Goal: Information Seeking & Learning: Learn about a topic

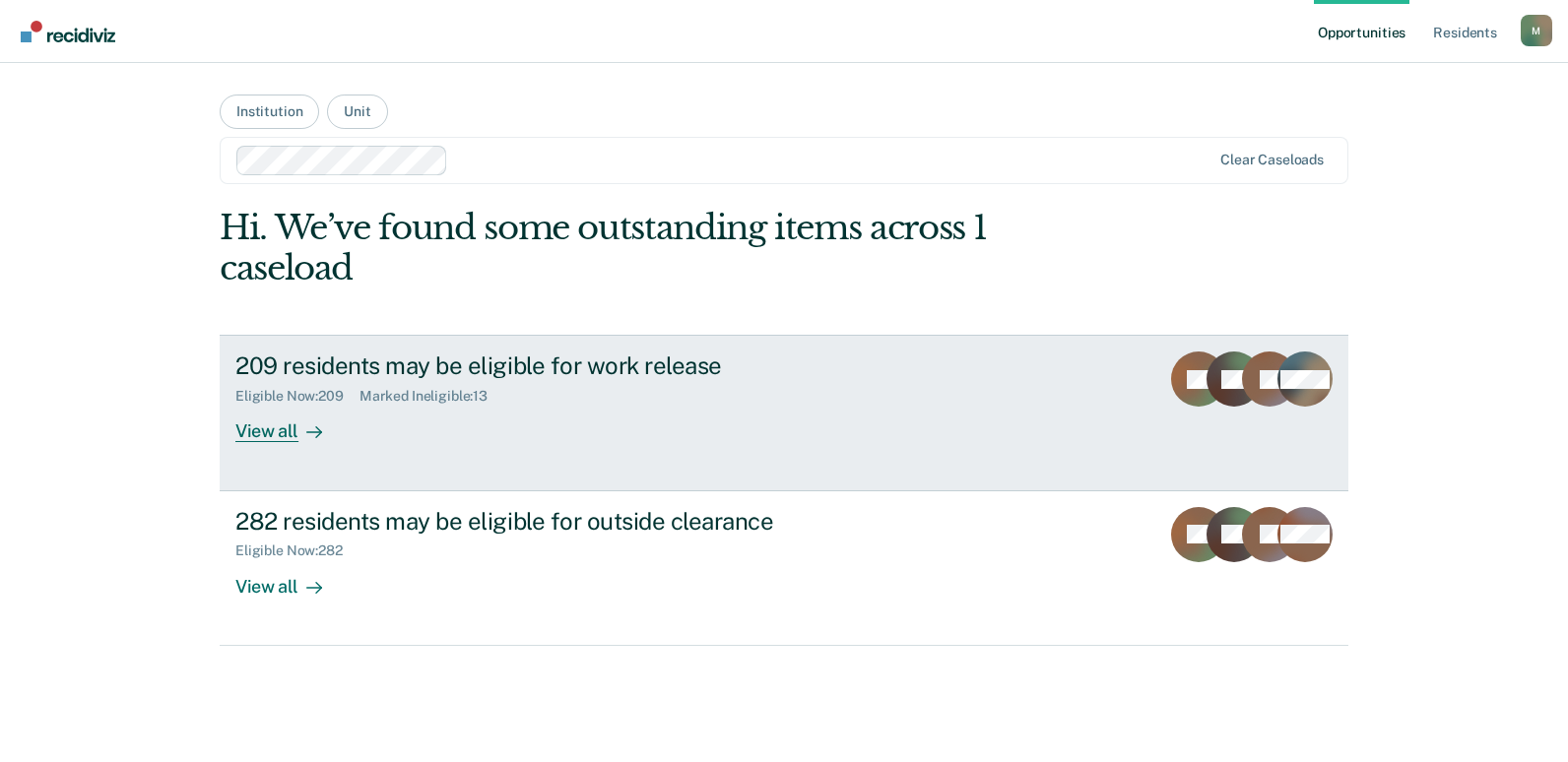
click at [354, 375] on div "209 residents may be eligible for work release" at bounding box center [581, 366] width 691 height 29
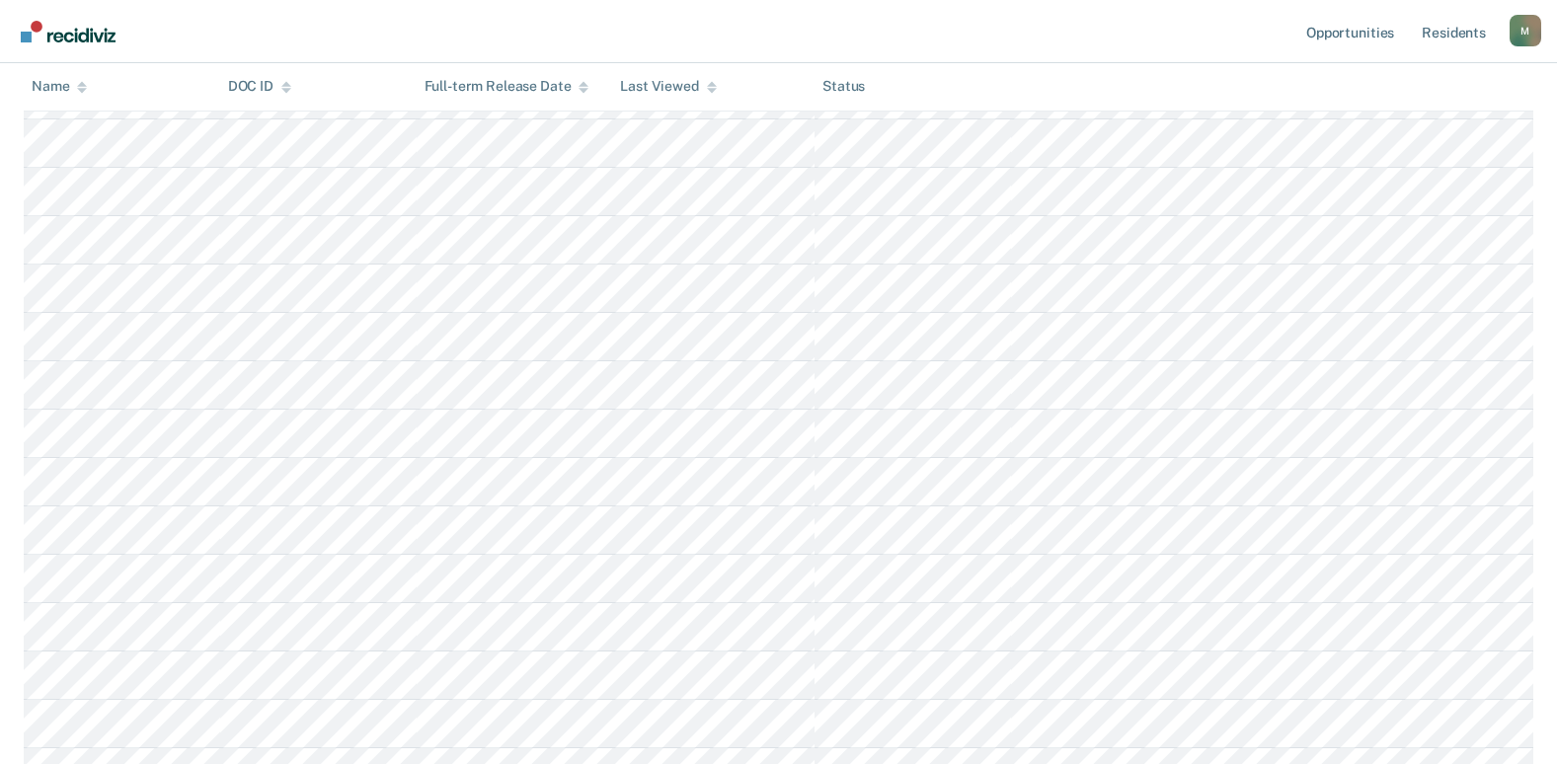
scroll to position [9901, 0]
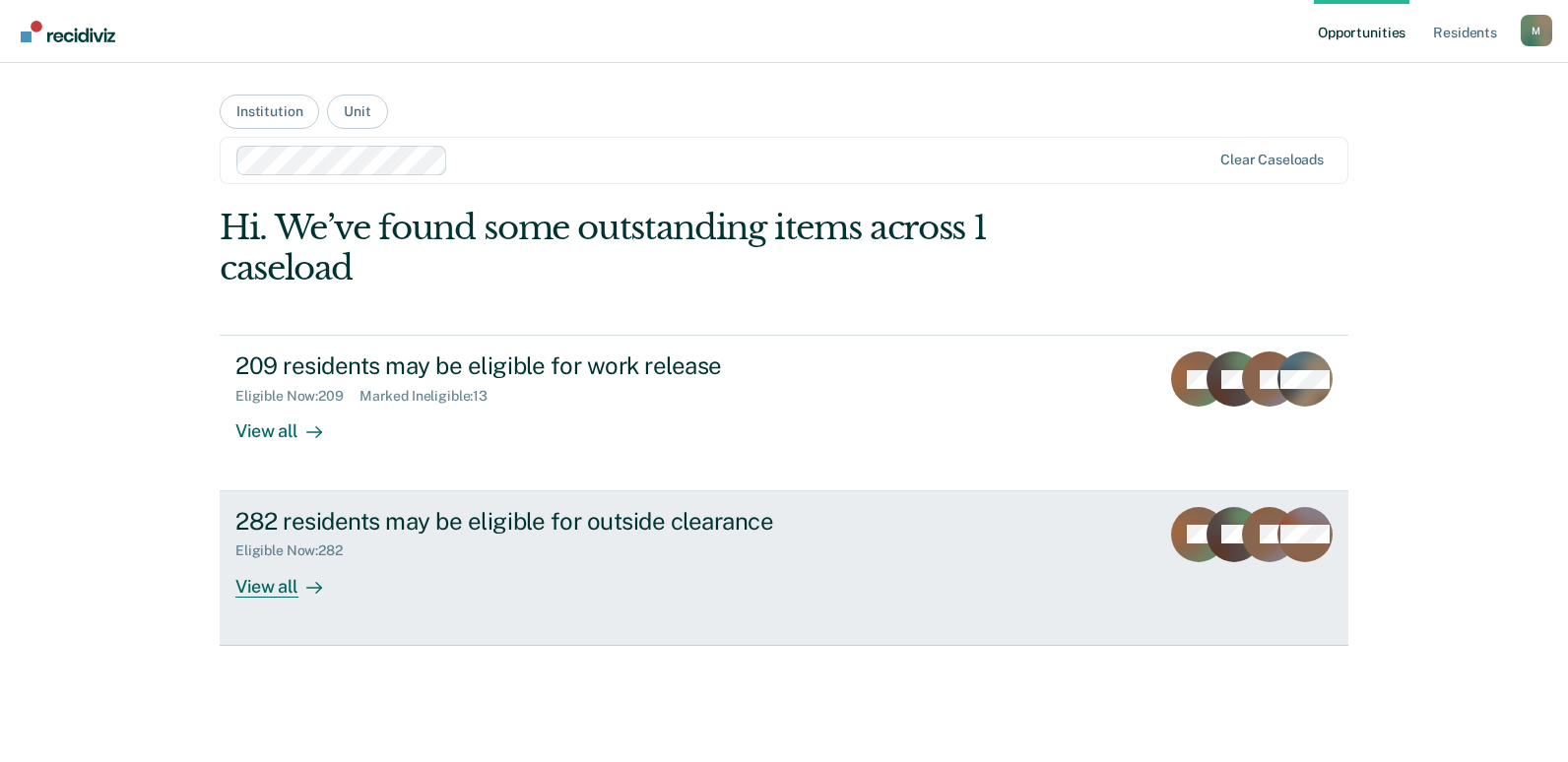
click at [457, 544] on div "Eligible Now : 282" at bounding box center [581, 547] width 691 height 25
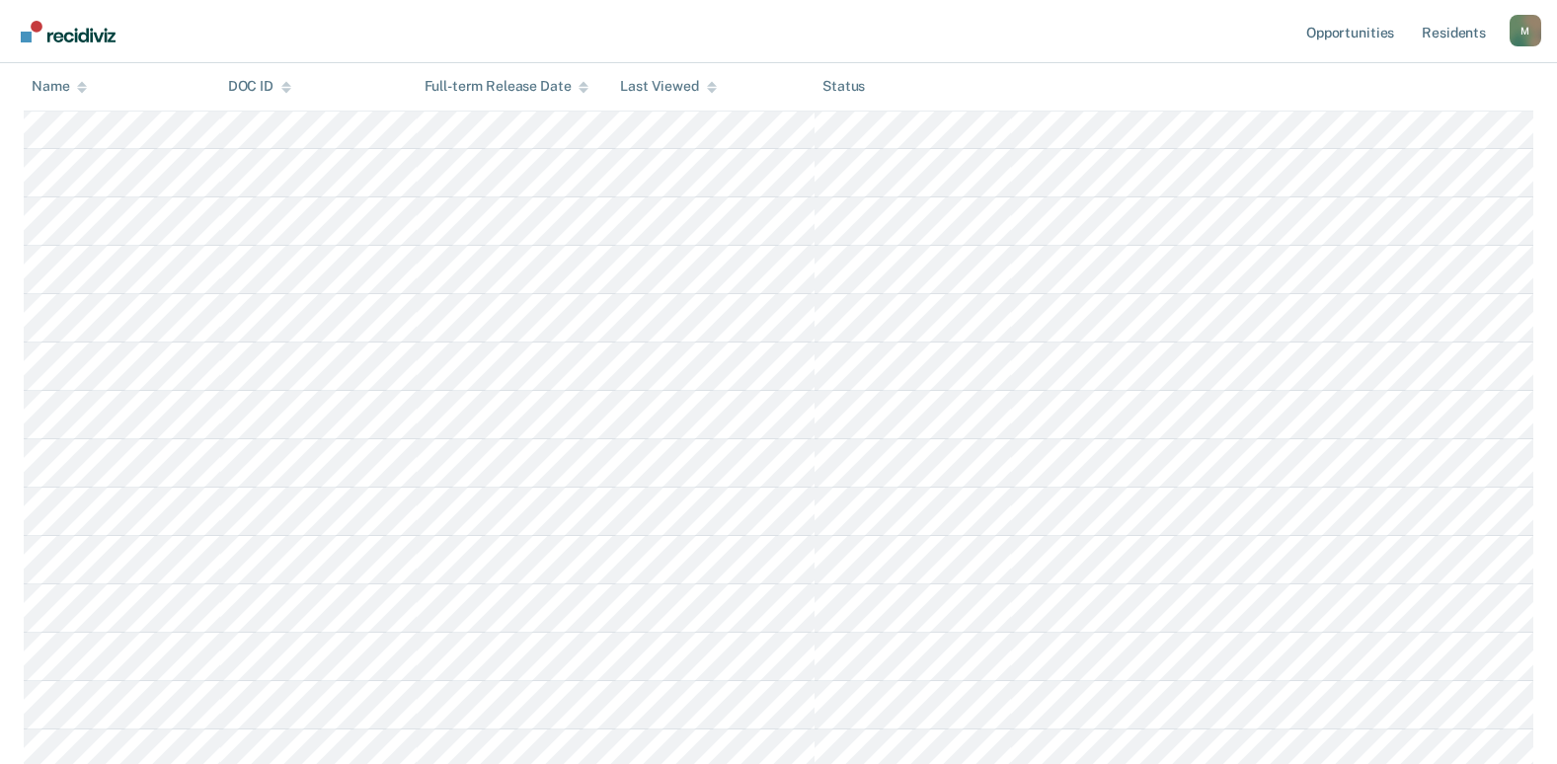
scroll to position [13434, 0]
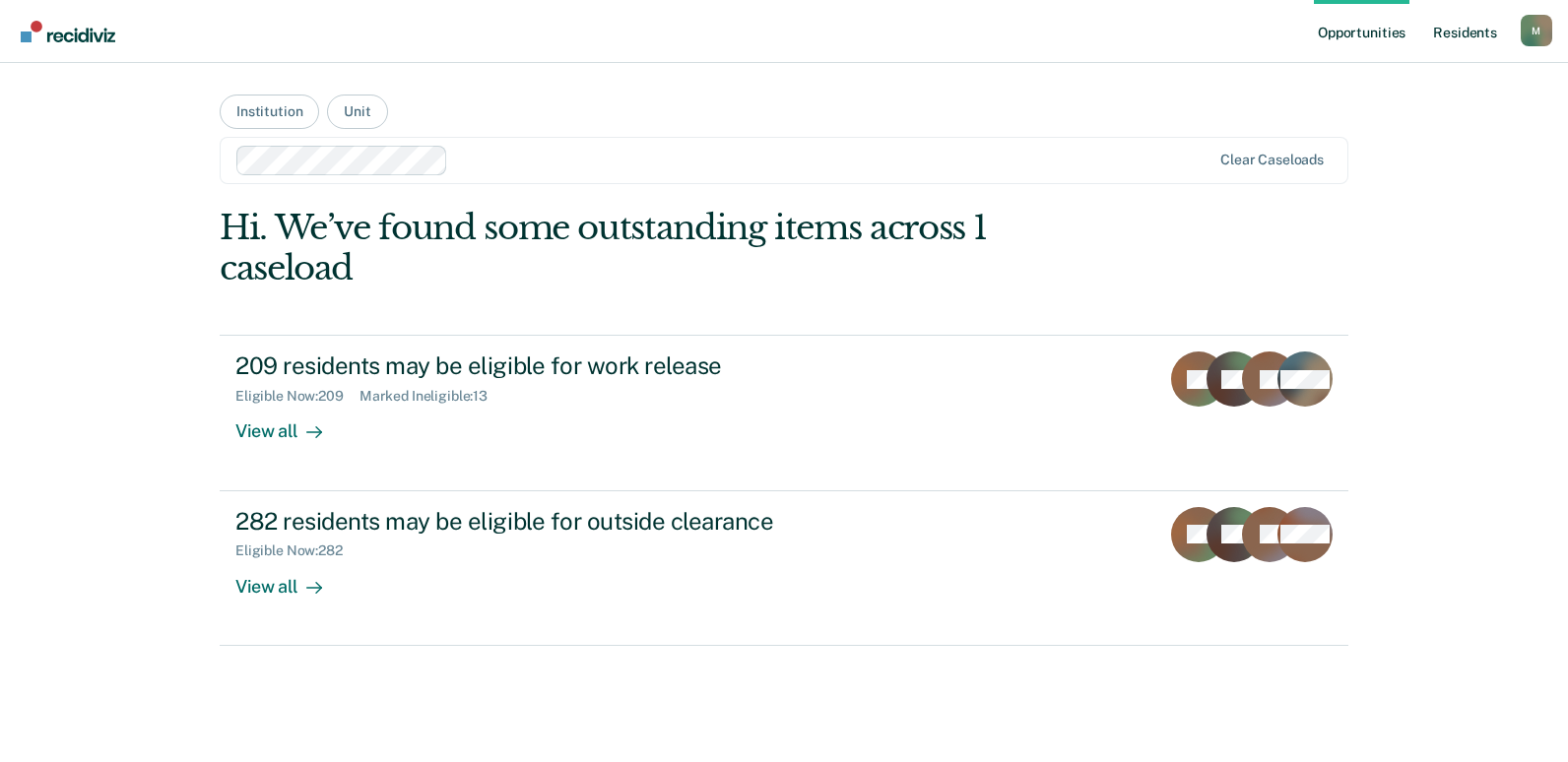
click at [1458, 24] on link "Resident s" at bounding box center [1465, 31] width 72 height 63
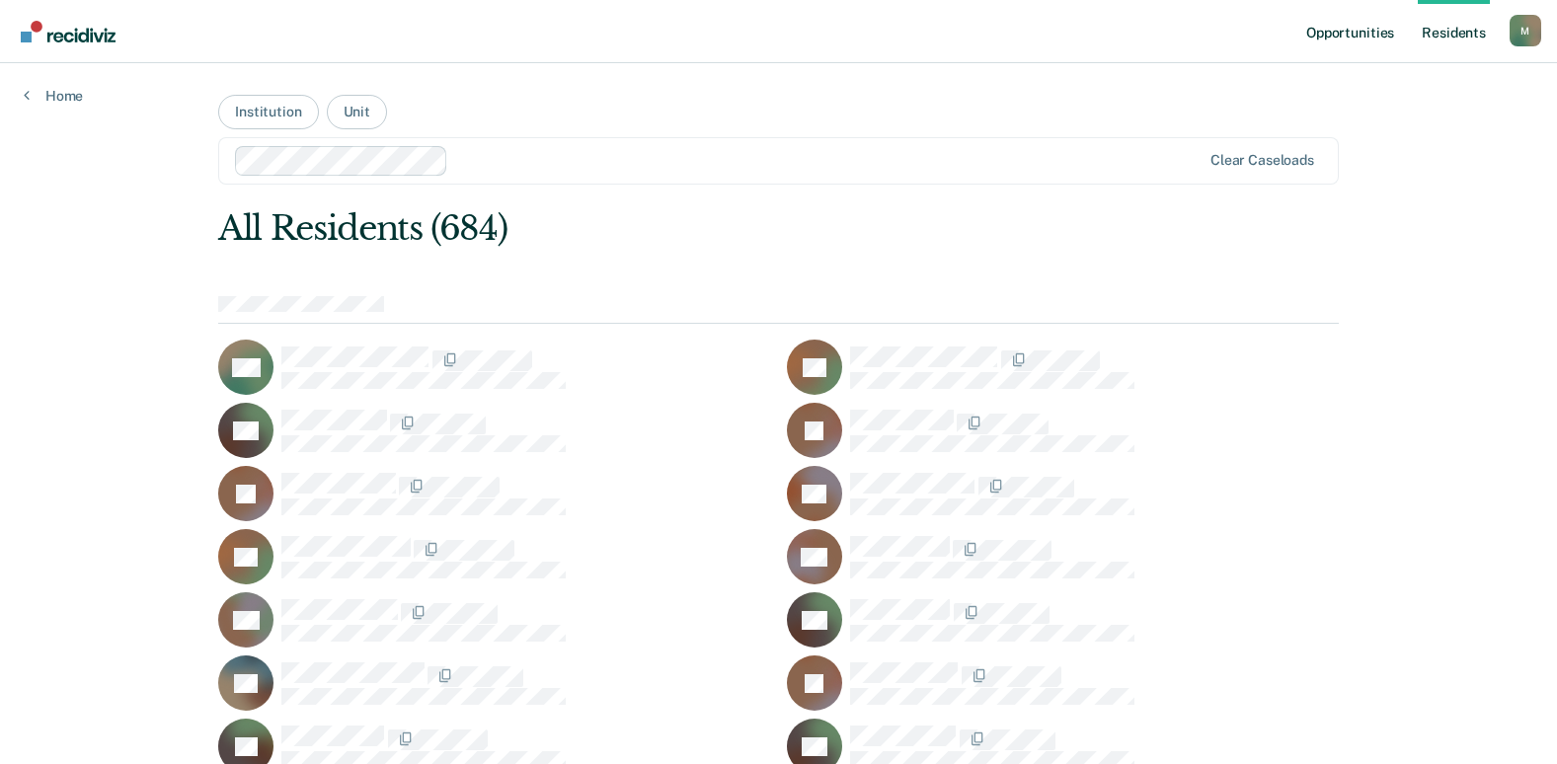
click at [1344, 34] on link "Opportunities" at bounding box center [1351, 31] width 96 height 63
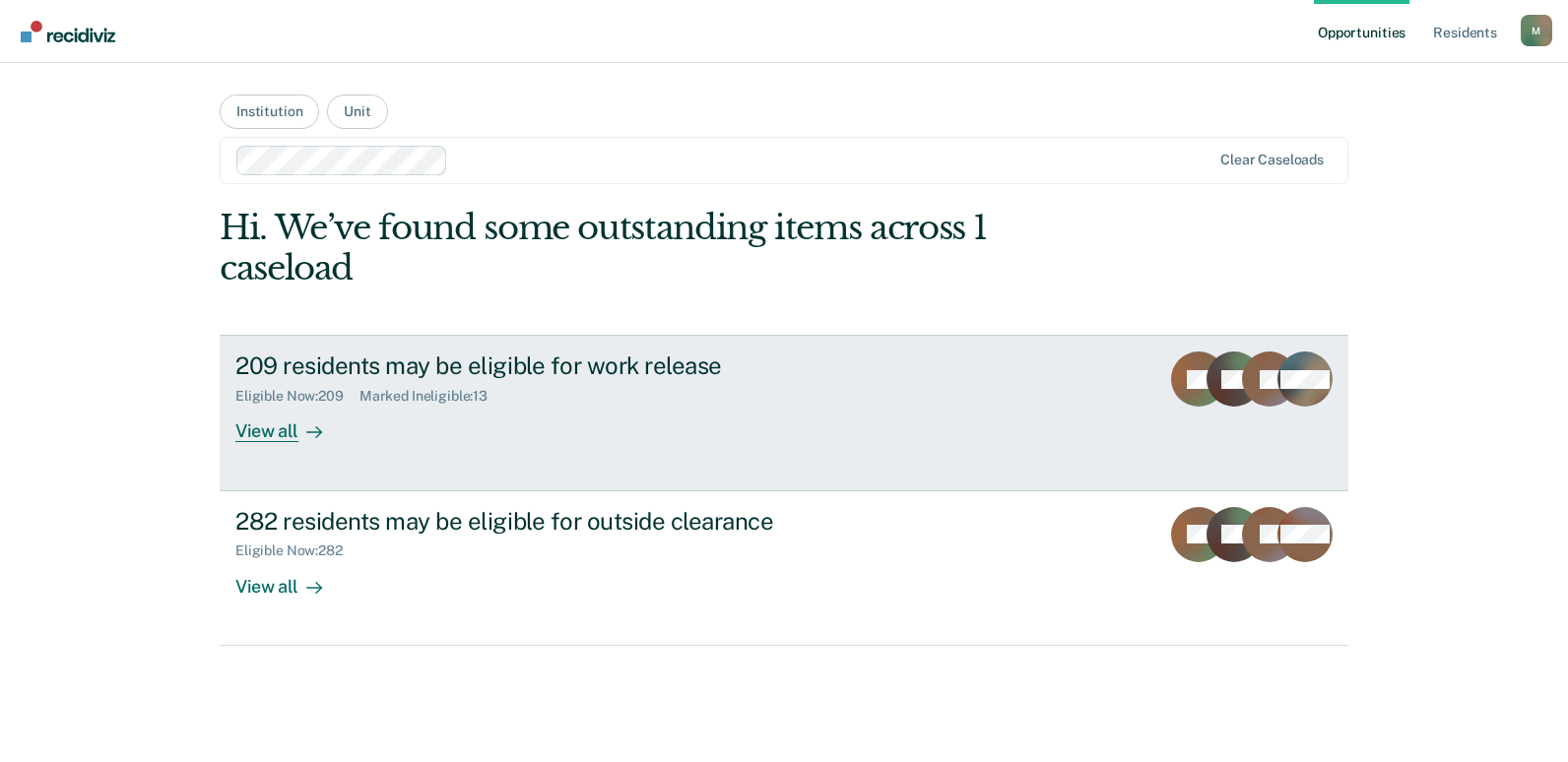
click at [387, 384] on div "Eligible Now : 209 Marked Ineligible : 13" at bounding box center [581, 392] width 691 height 25
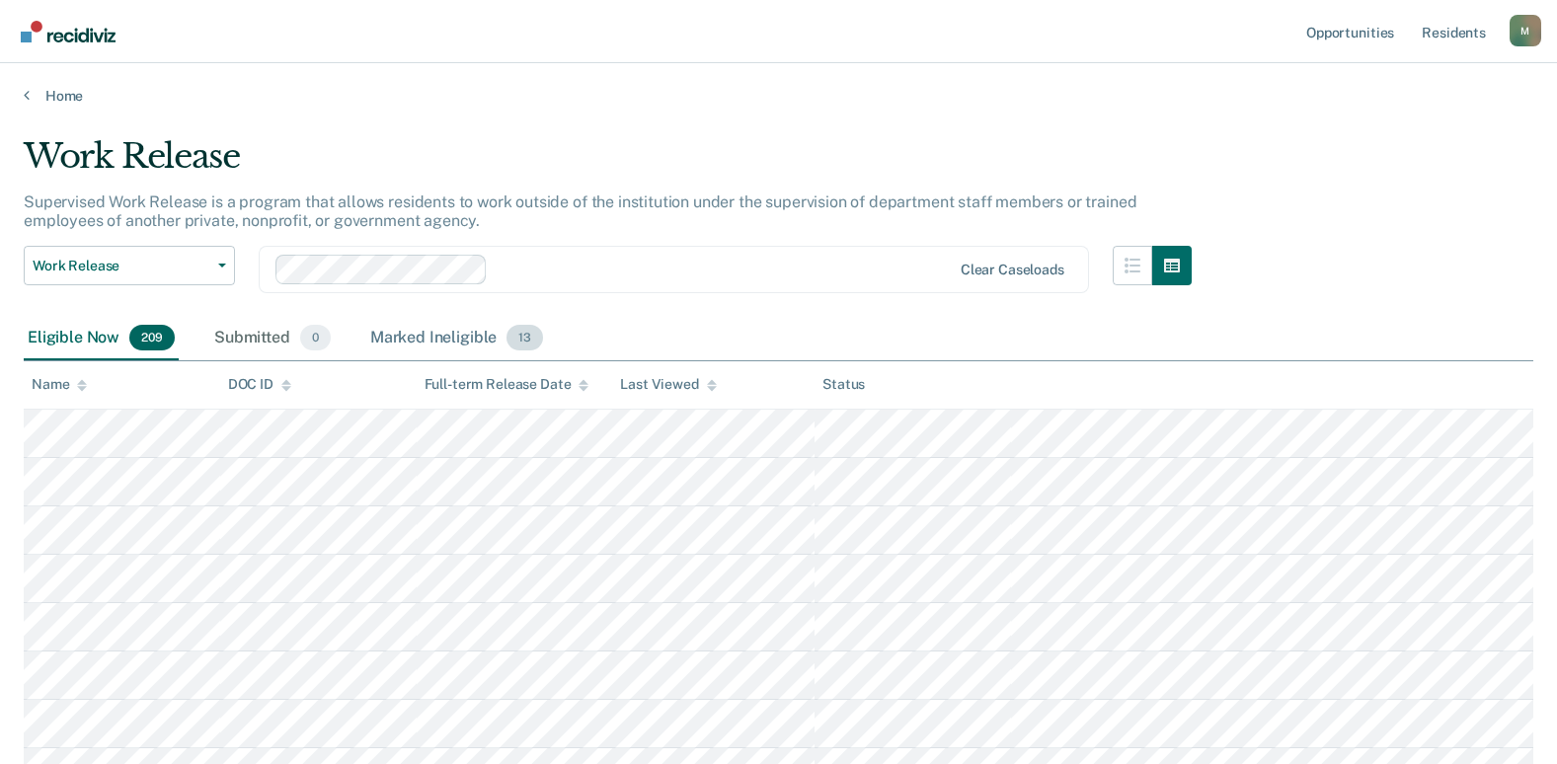
click at [426, 337] on div "Marked Ineligible 13" at bounding box center [456, 338] width 181 height 43
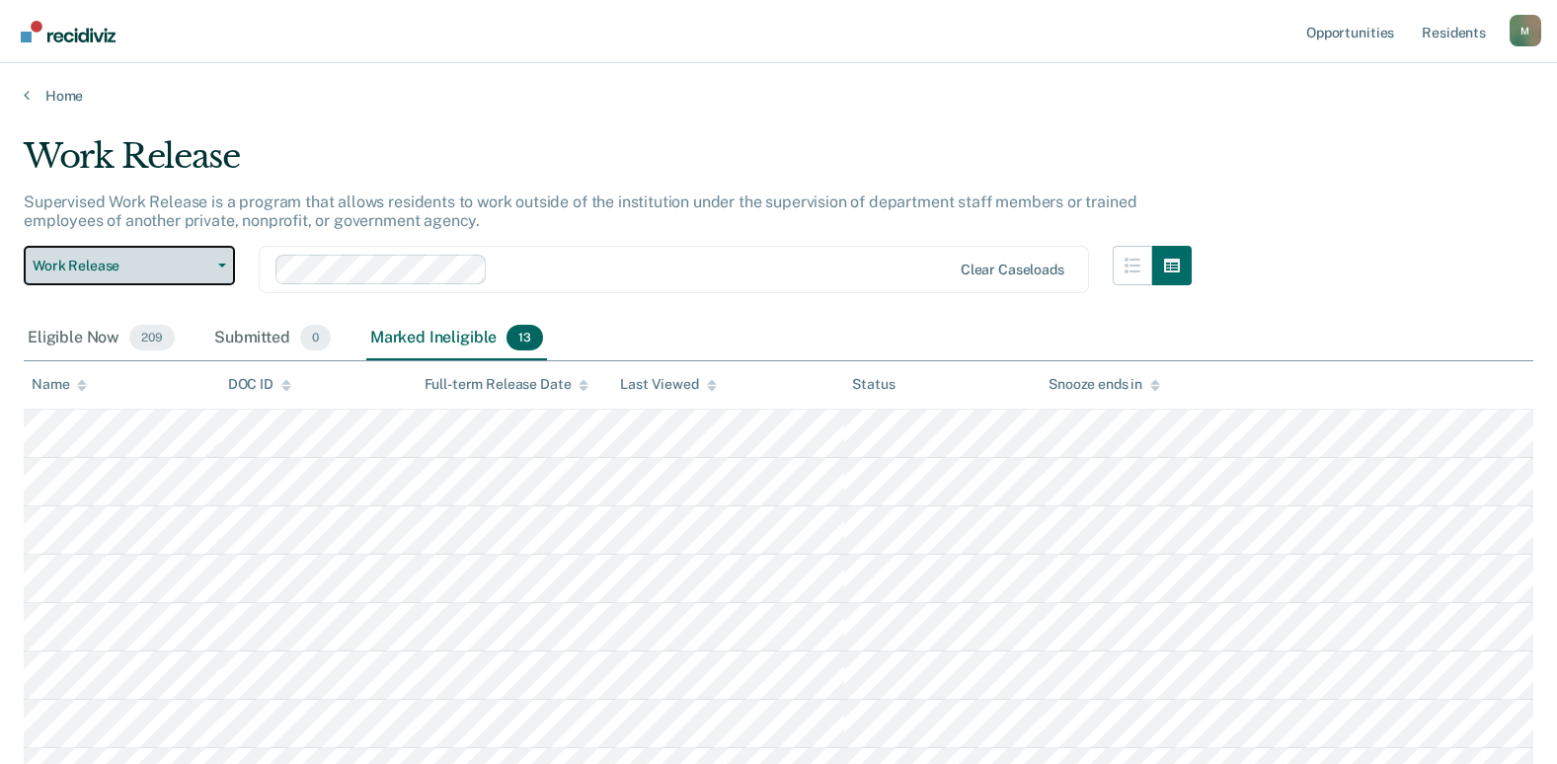
click at [176, 265] on span "Work Release" at bounding box center [122, 266] width 178 height 17
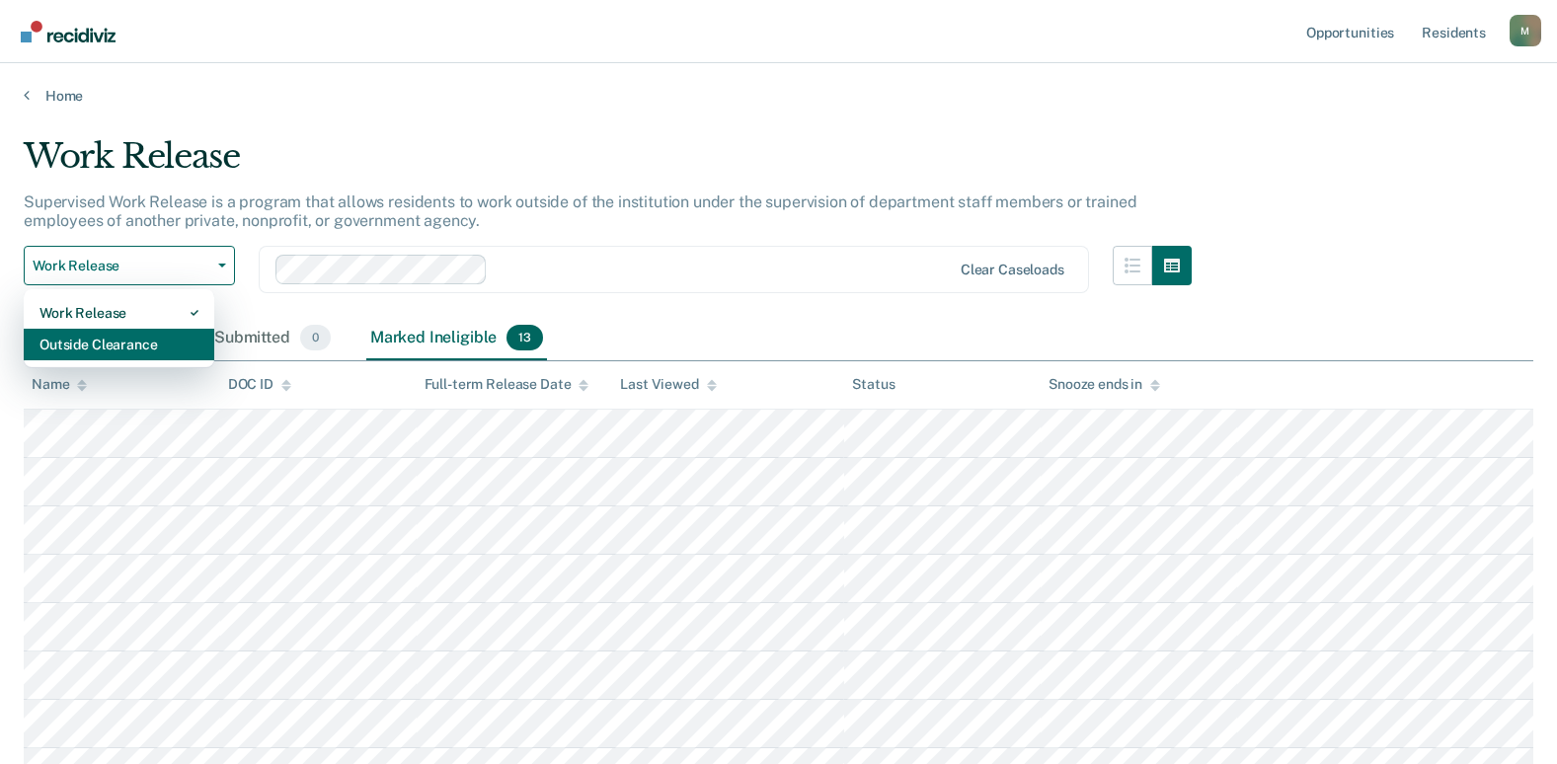
click at [145, 350] on div "Outside Clearance" at bounding box center [119, 345] width 159 height 32
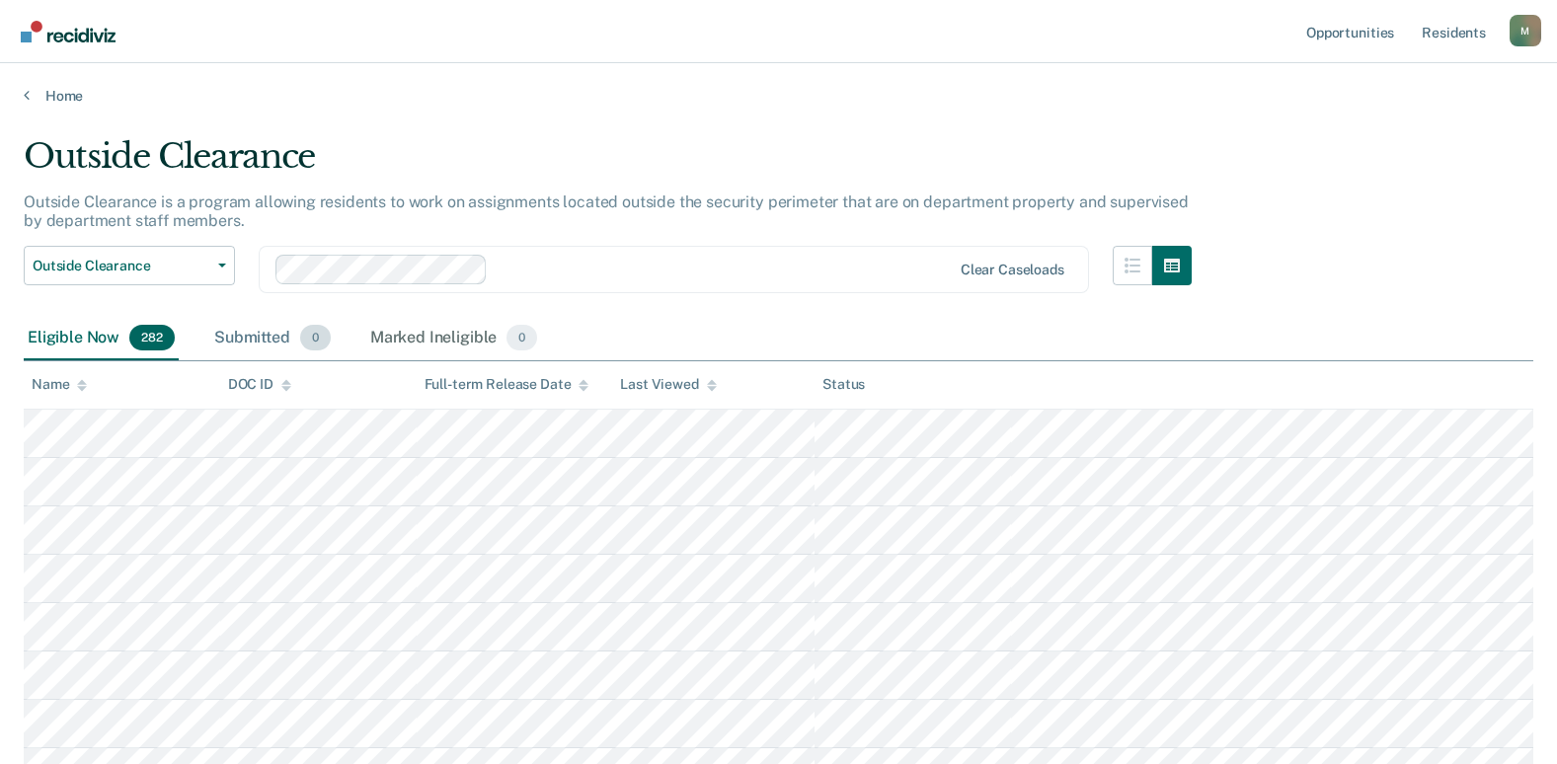
click at [265, 344] on div "Submitted 0" at bounding box center [272, 338] width 124 height 43
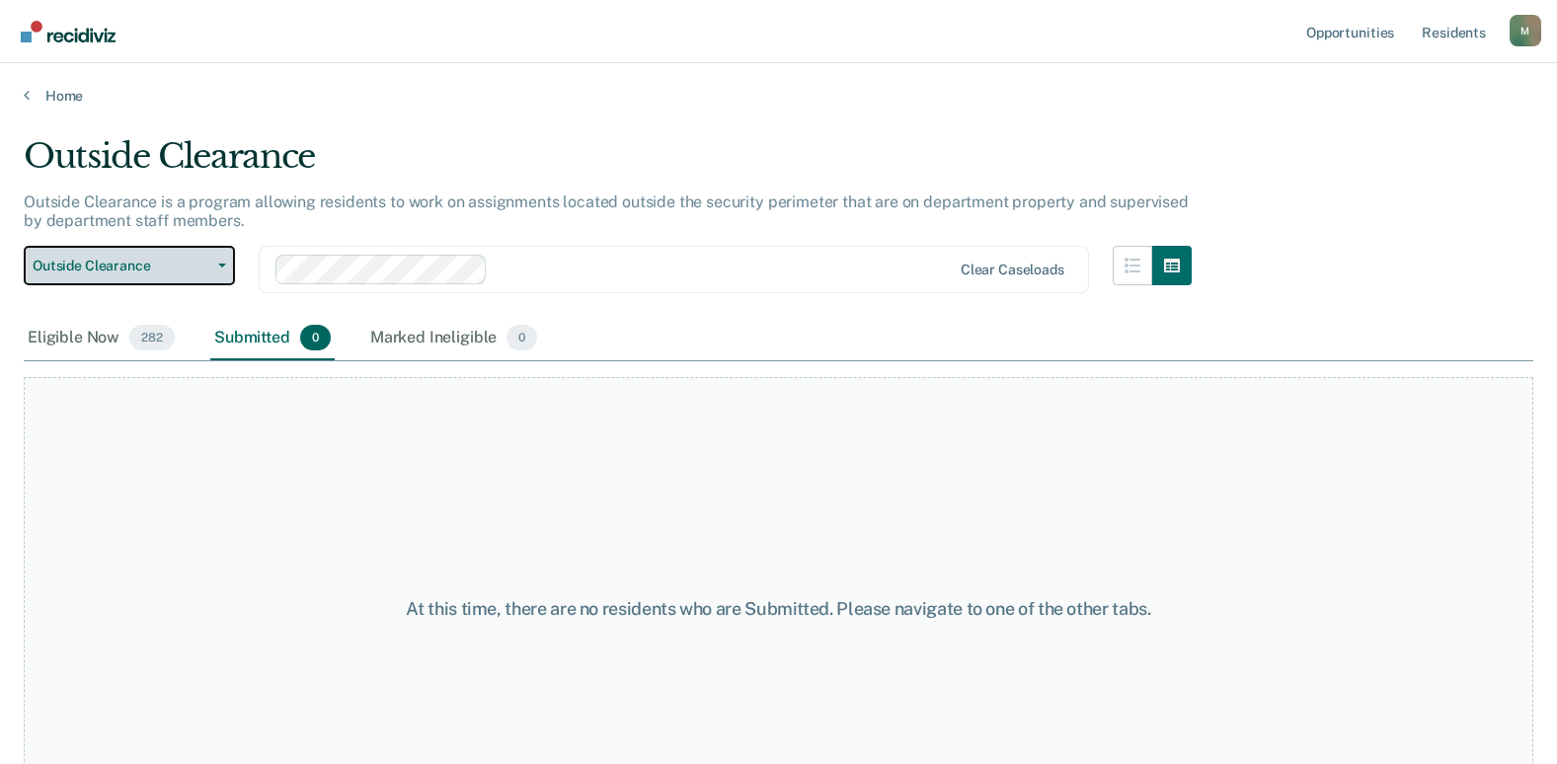
click at [216, 271] on button "Outside Clearance" at bounding box center [129, 266] width 211 height 40
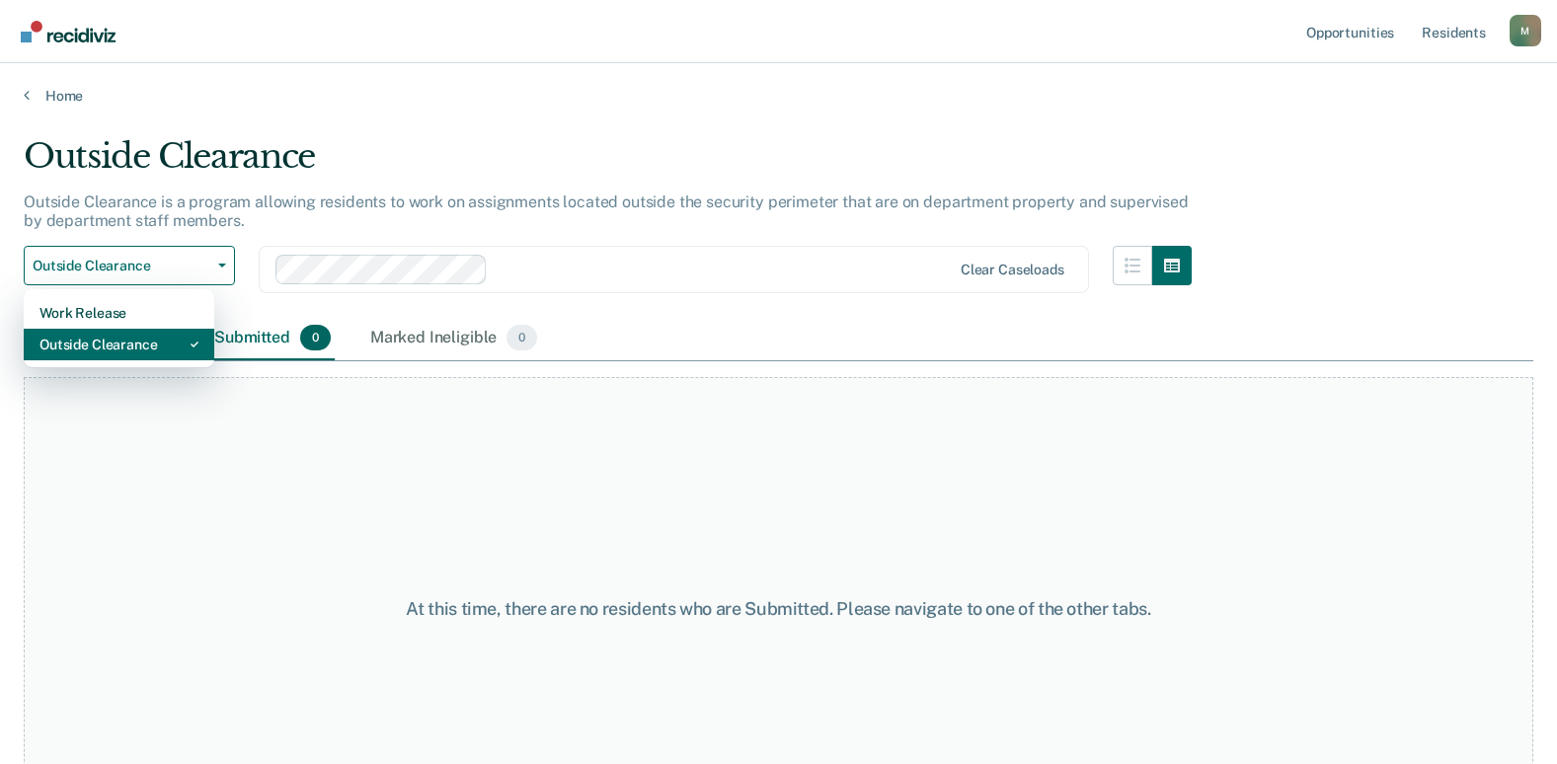
click at [154, 344] on div "Outside Clearance" at bounding box center [119, 345] width 159 height 32
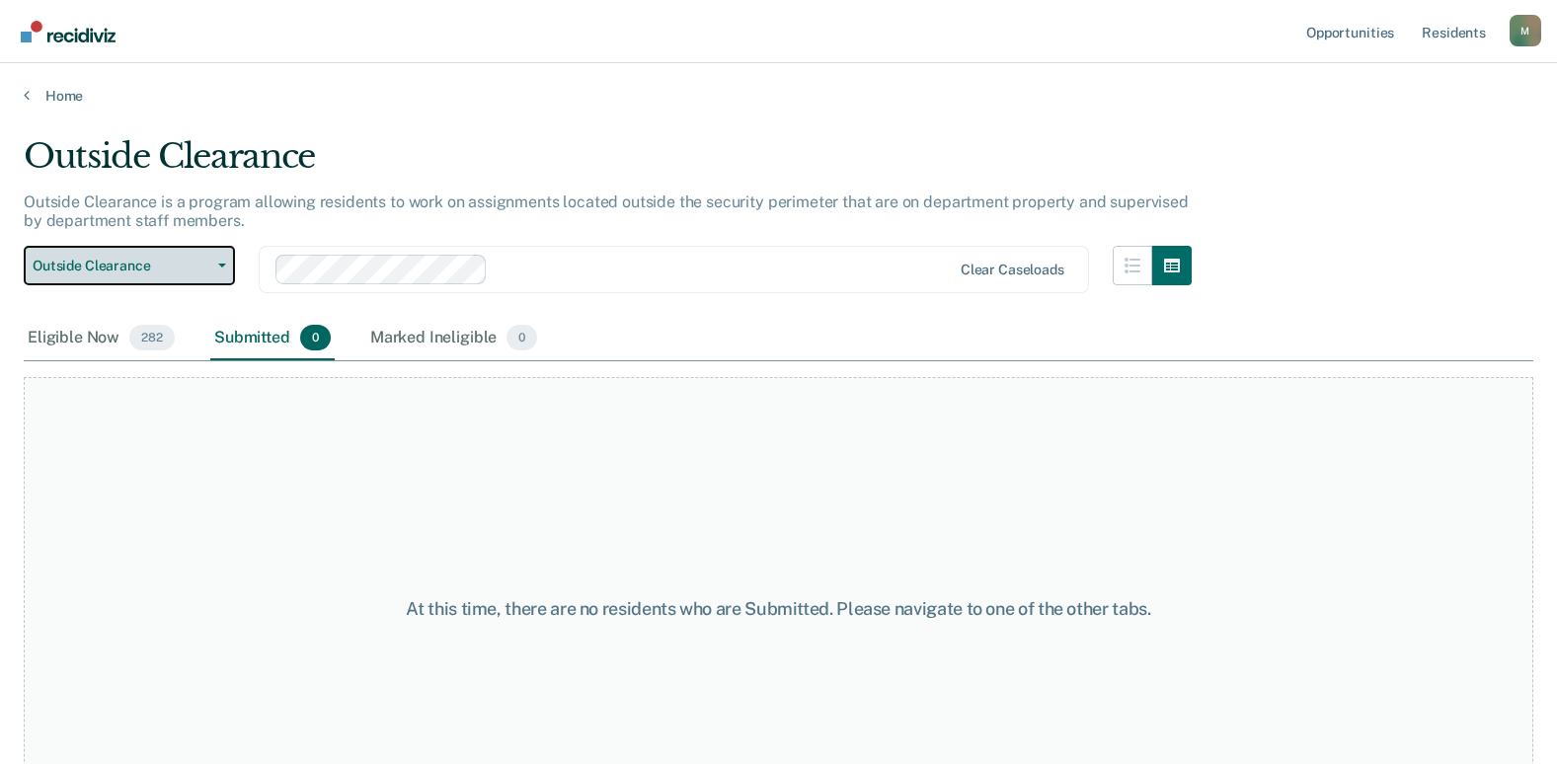
click at [151, 270] on span "Outside Clearance" at bounding box center [122, 266] width 178 height 17
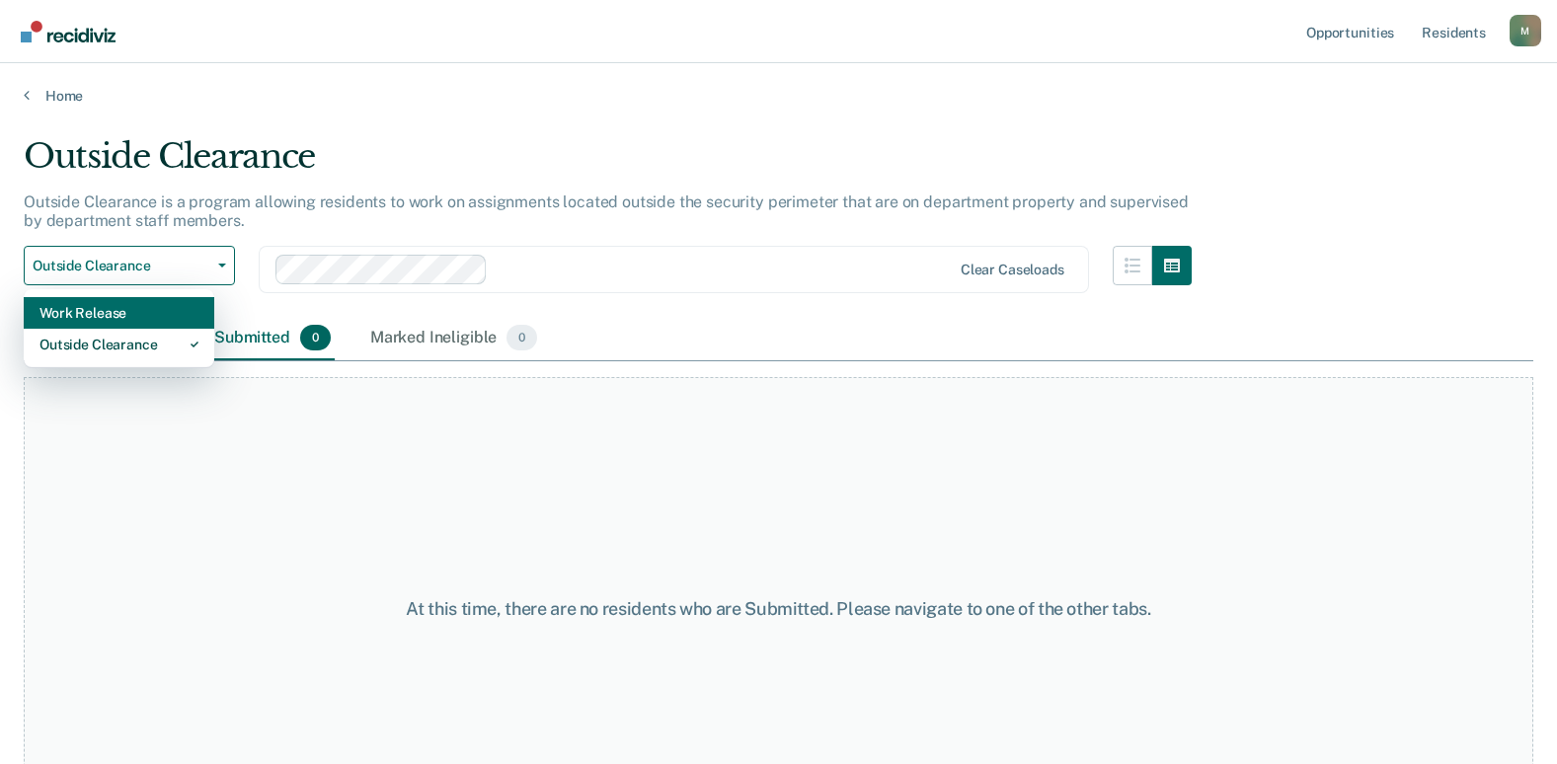
click at [150, 309] on div "Work Release" at bounding box center [119, 313] width 159 height 32
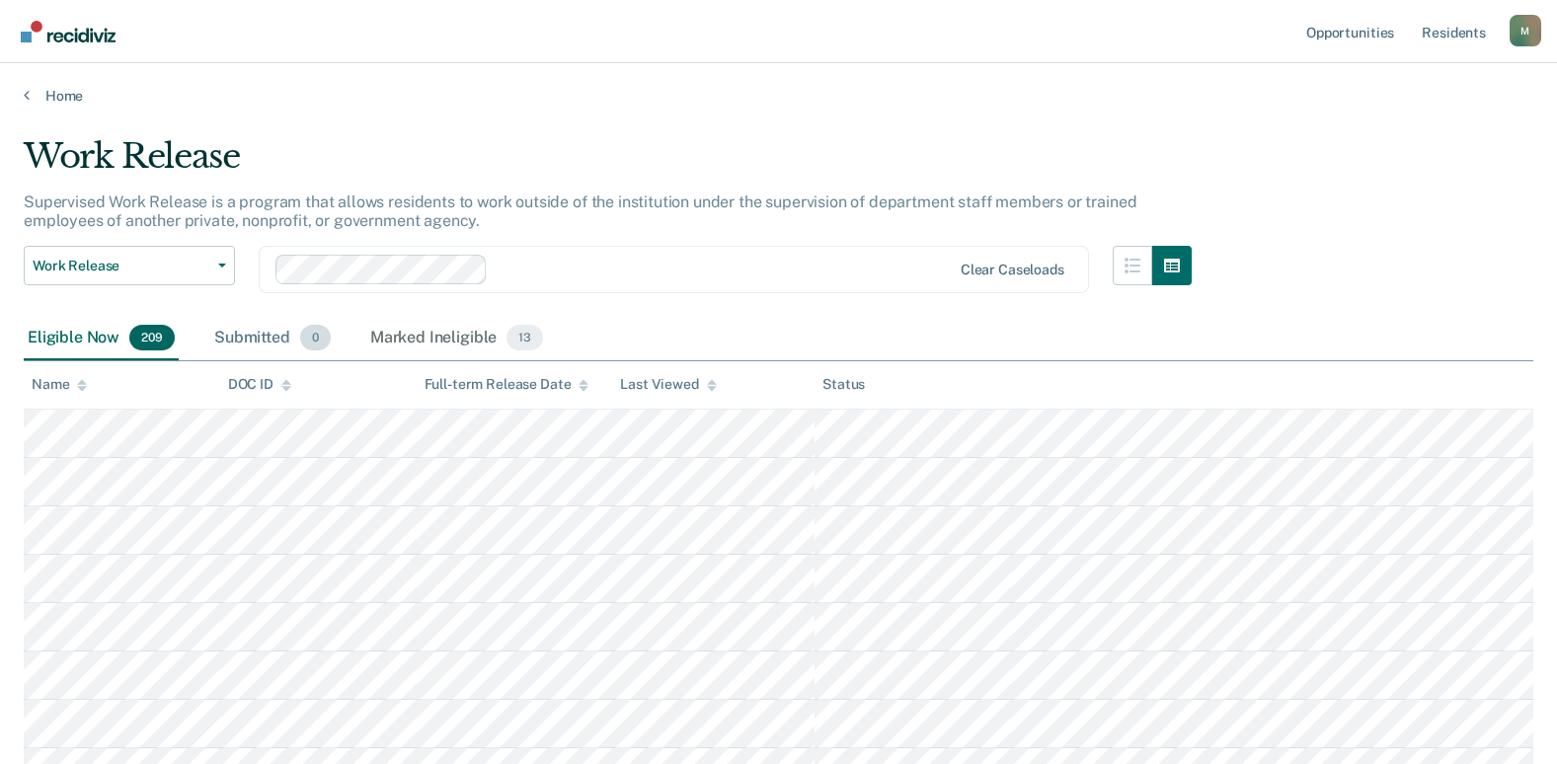
click at [273, 328] on div "Submitted 0" at bounding box center [272, 338] width 124 height 43
